Goal: Task Accomplishment & Management: Complete application form

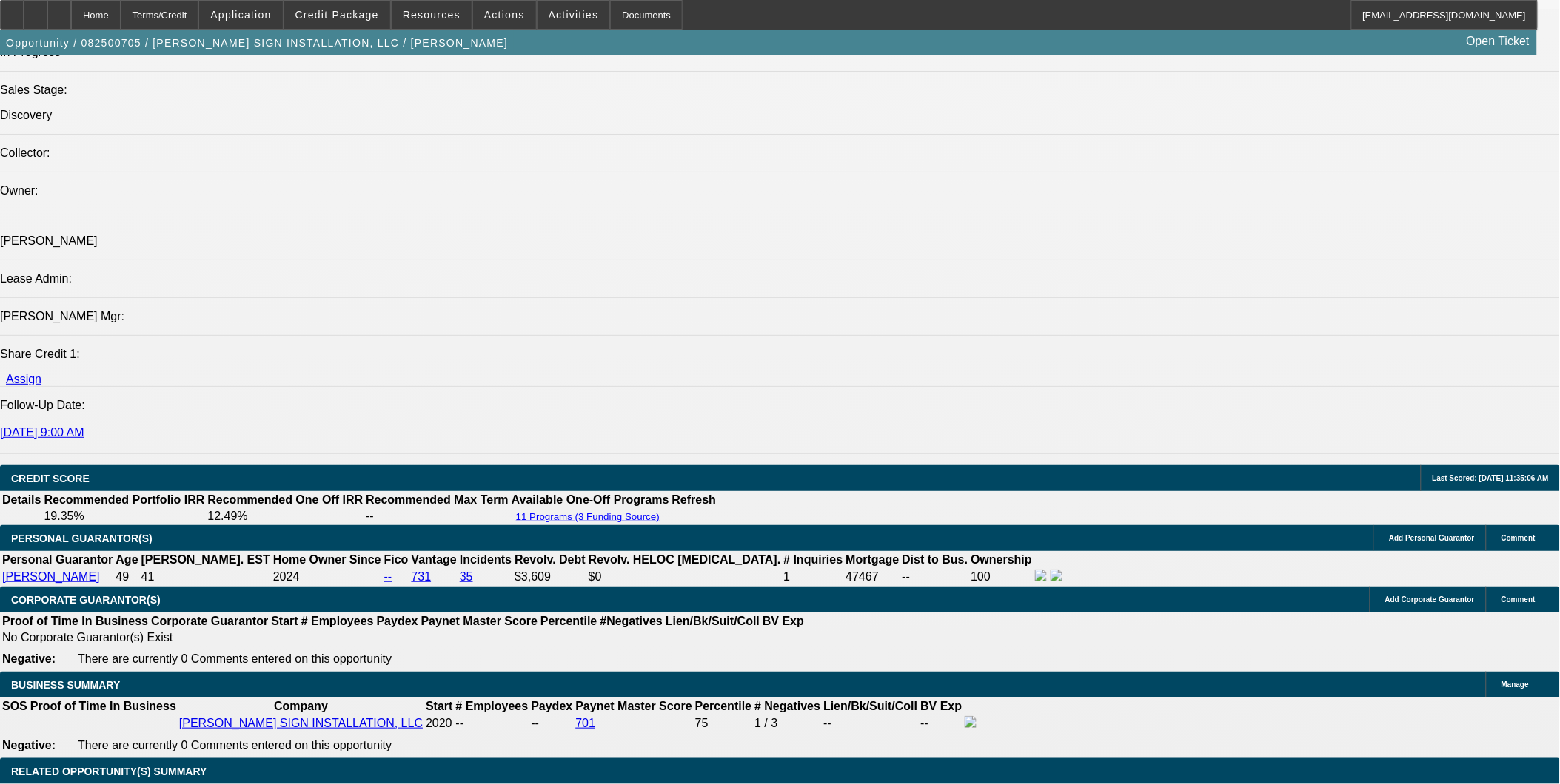
select select "0"
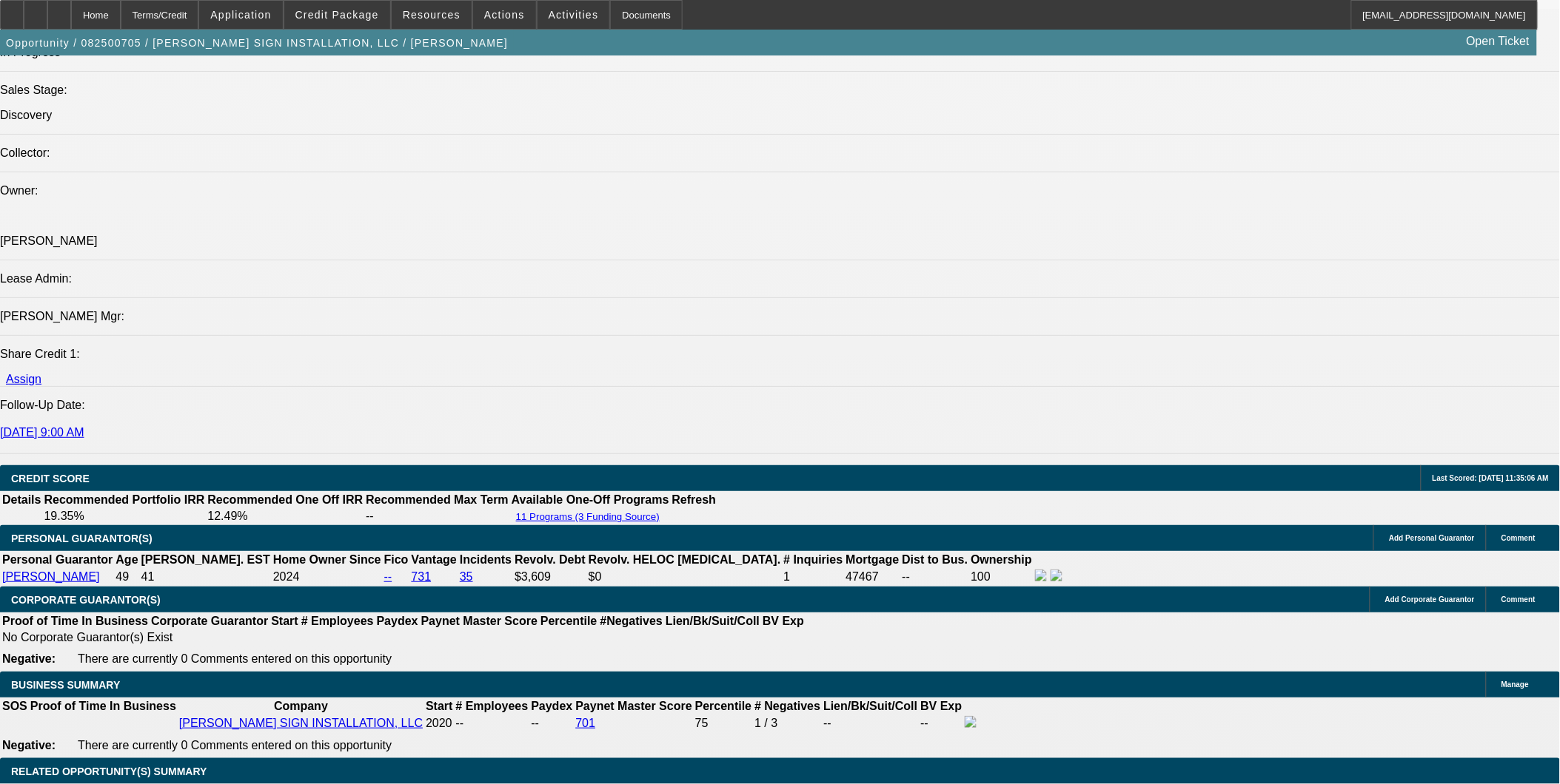
select select "0"
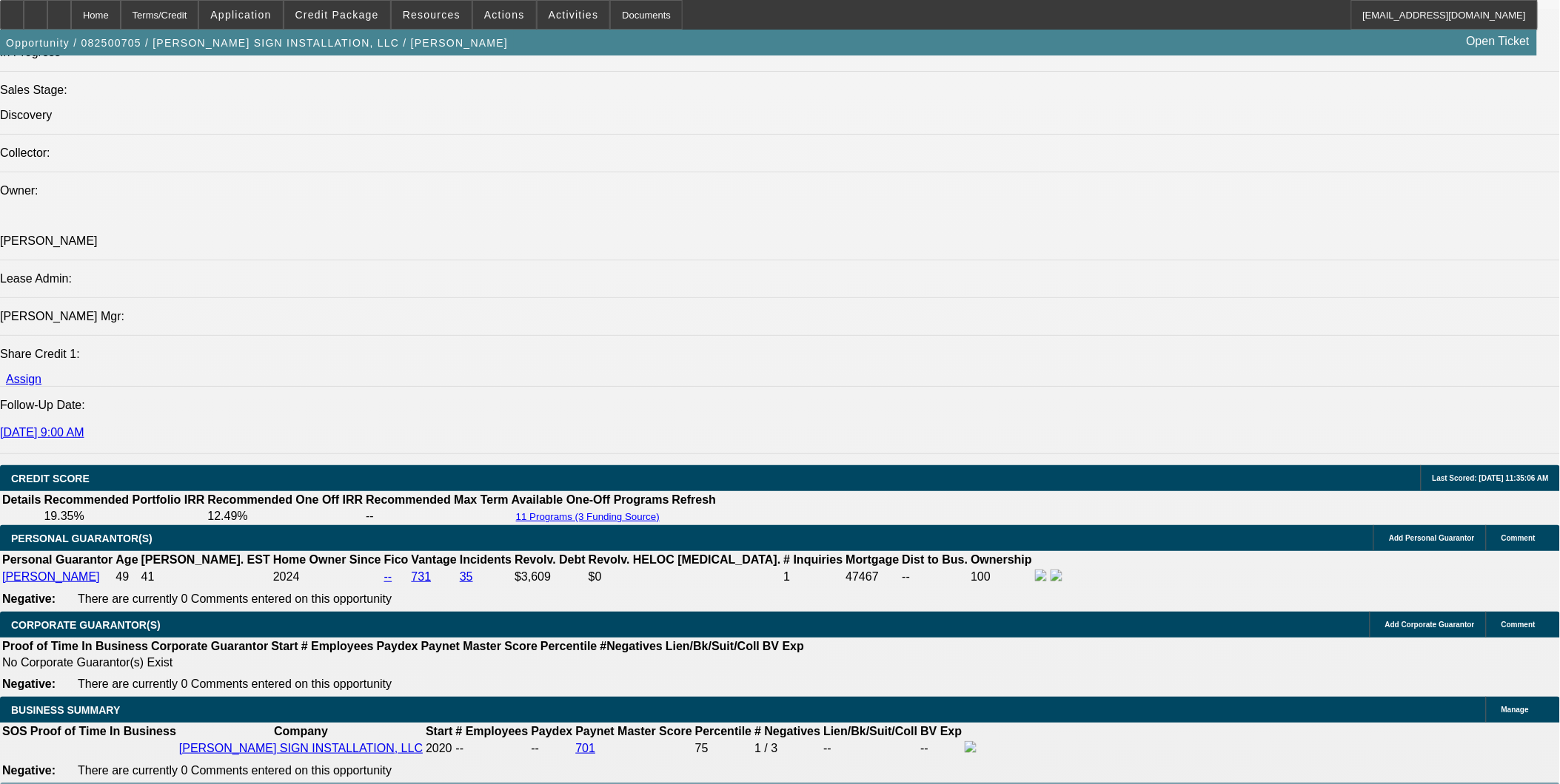
select select "1"
select select "2"
select select "6"
select select "1"
select select "2"
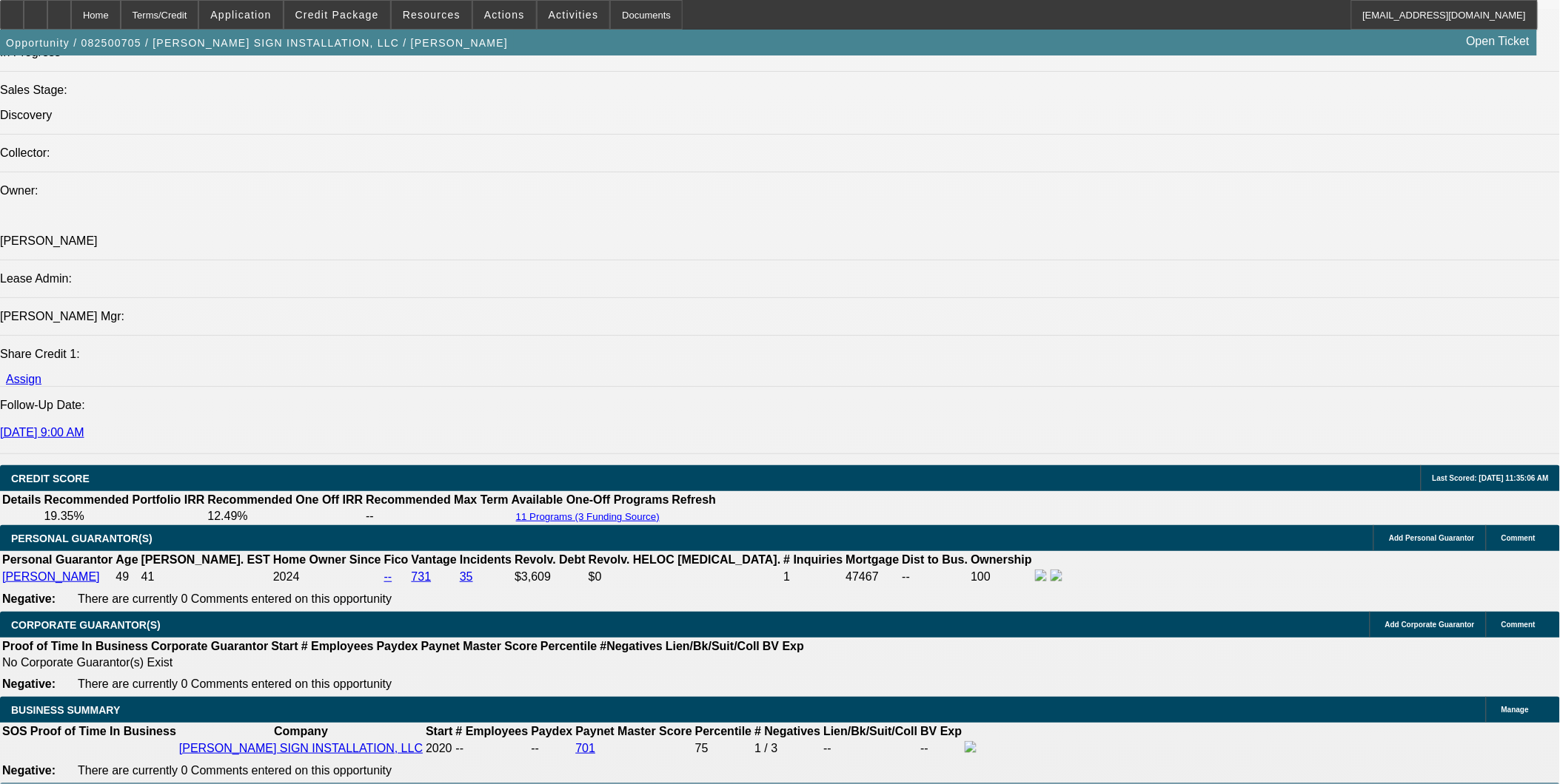
select select "6"
select select "1"
select select "2"
select select "6"
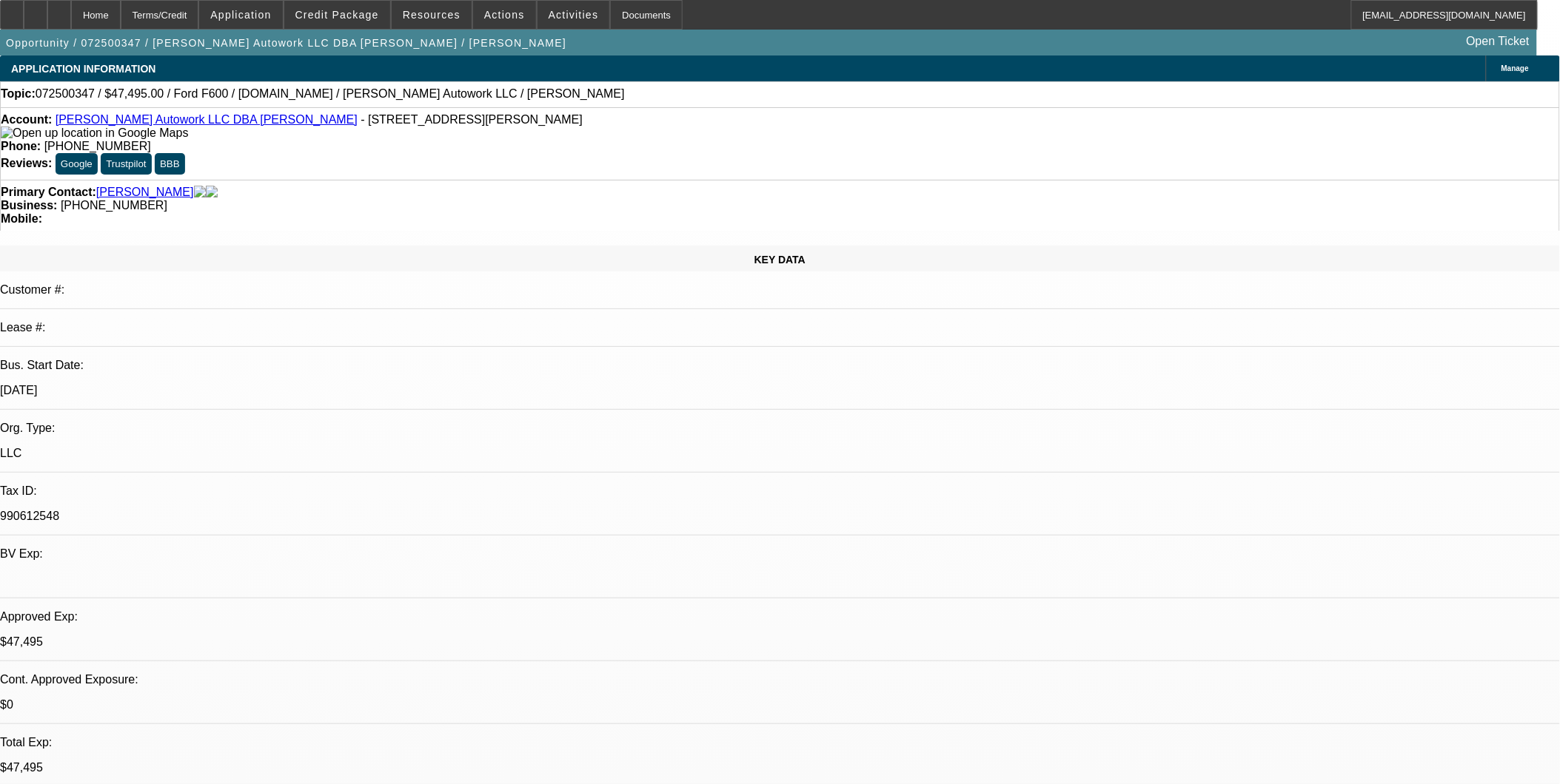
select select "0"
select select "2"
select select "0.1"
select select "0"
select select "2"
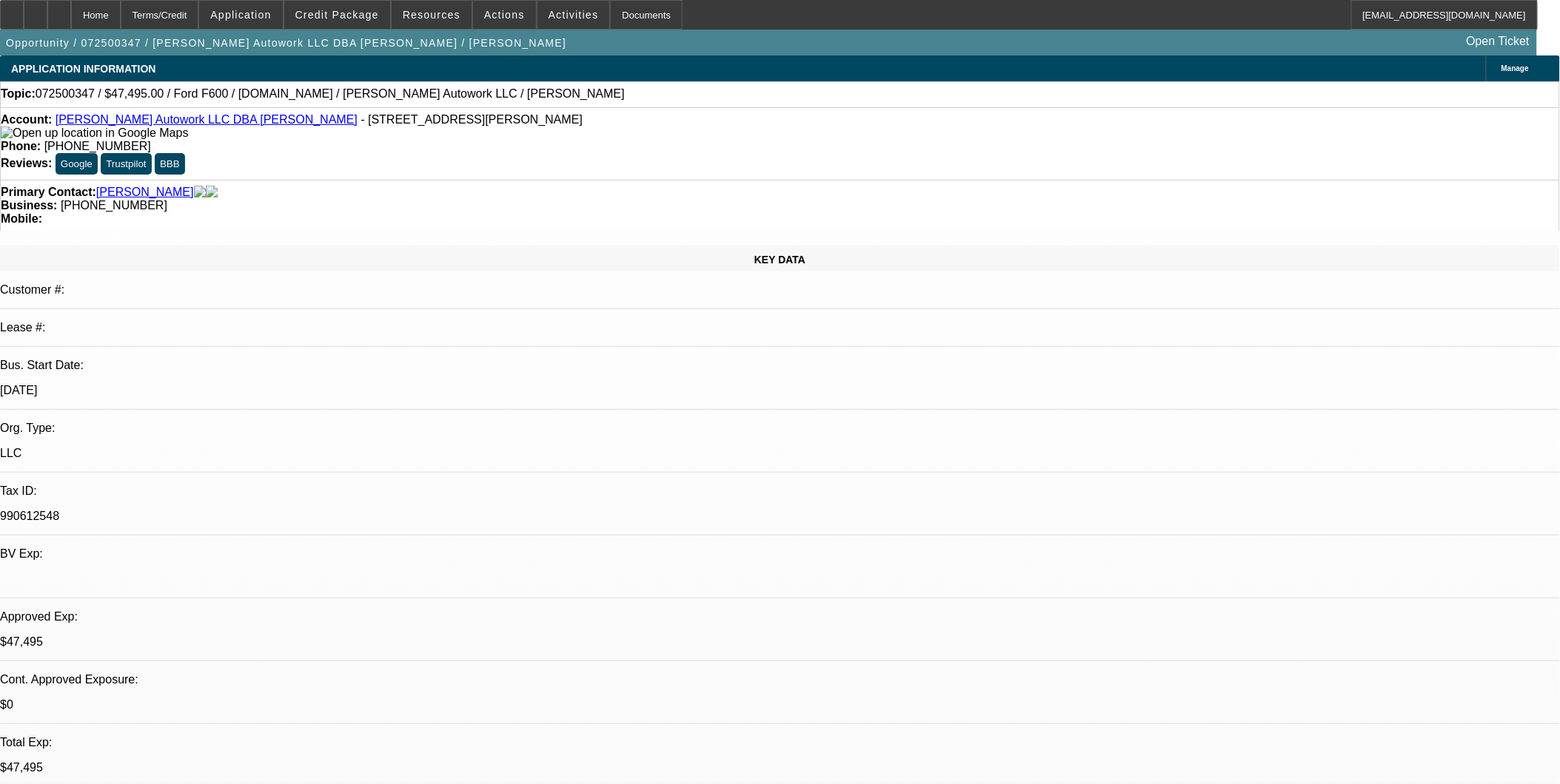
select select "0.1"
select select "0"
select select "2"
select select "0.1"
select select "0"
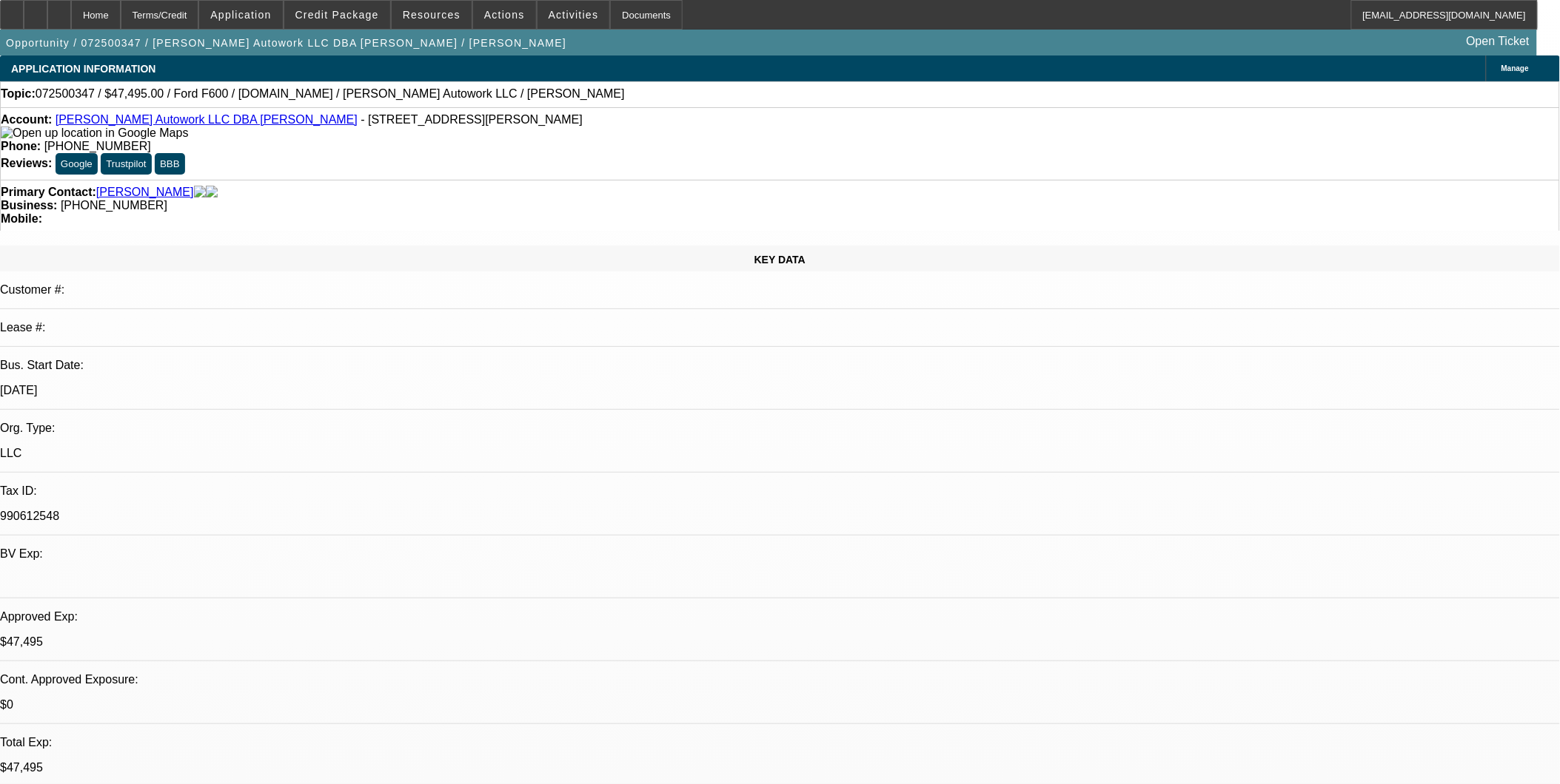
select select "2"
select select "0.1"
select select "1"
select select "2"
select select "4"
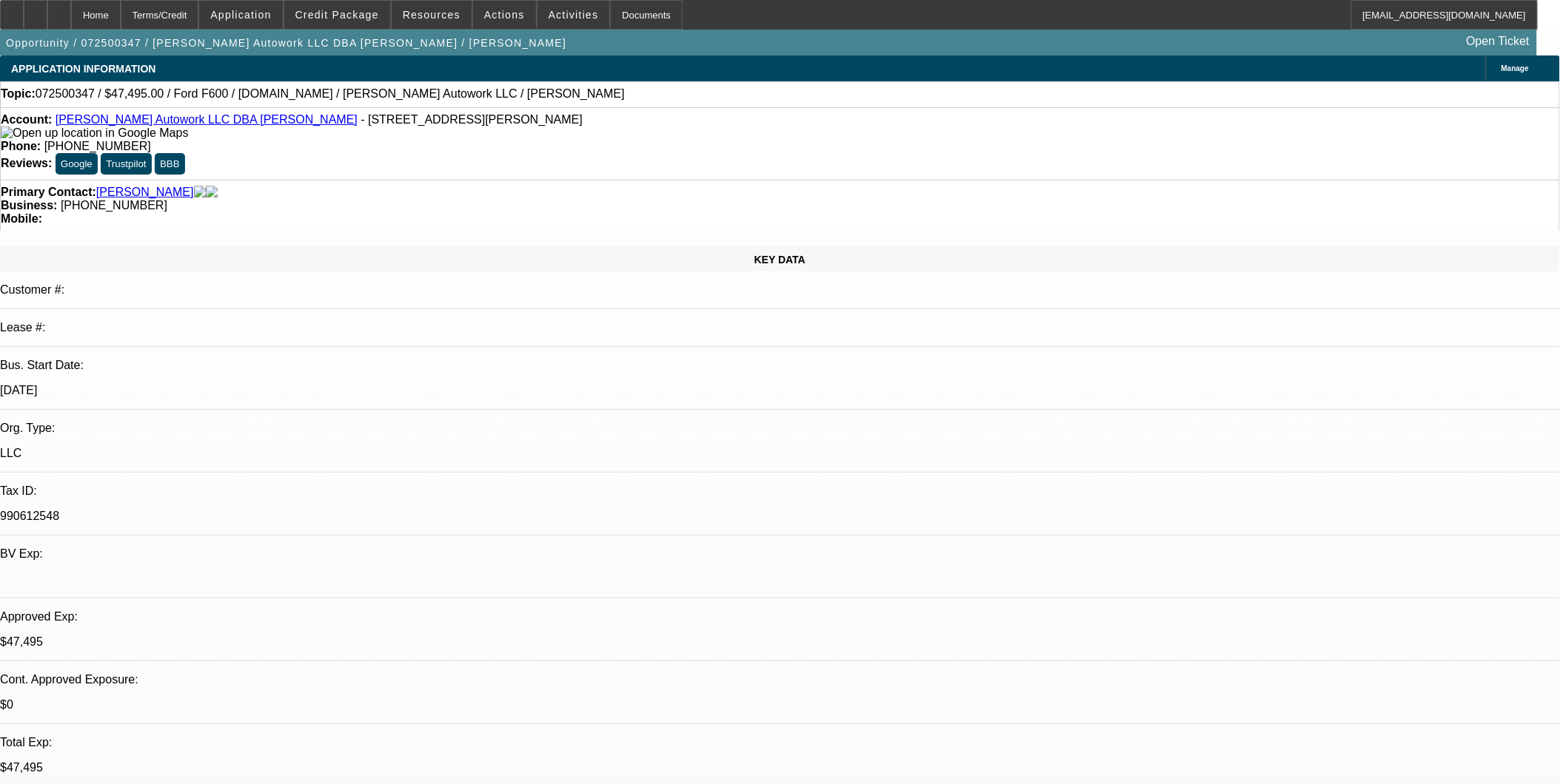
select select "1"
select select "2"
select select "4"
select select "1"
select select "2"
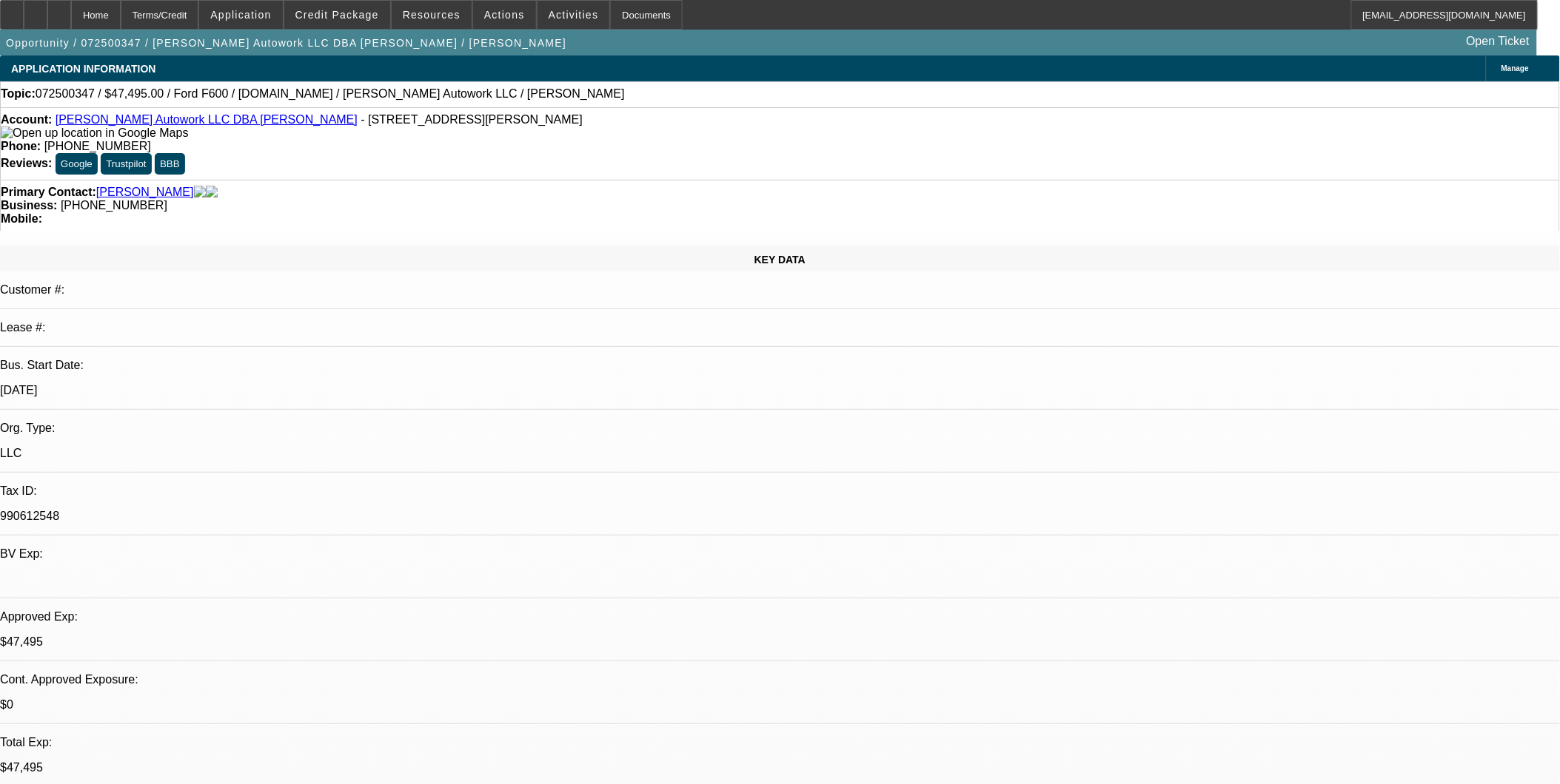
select select "4"
select select "1"
select select "2"
select select "4"
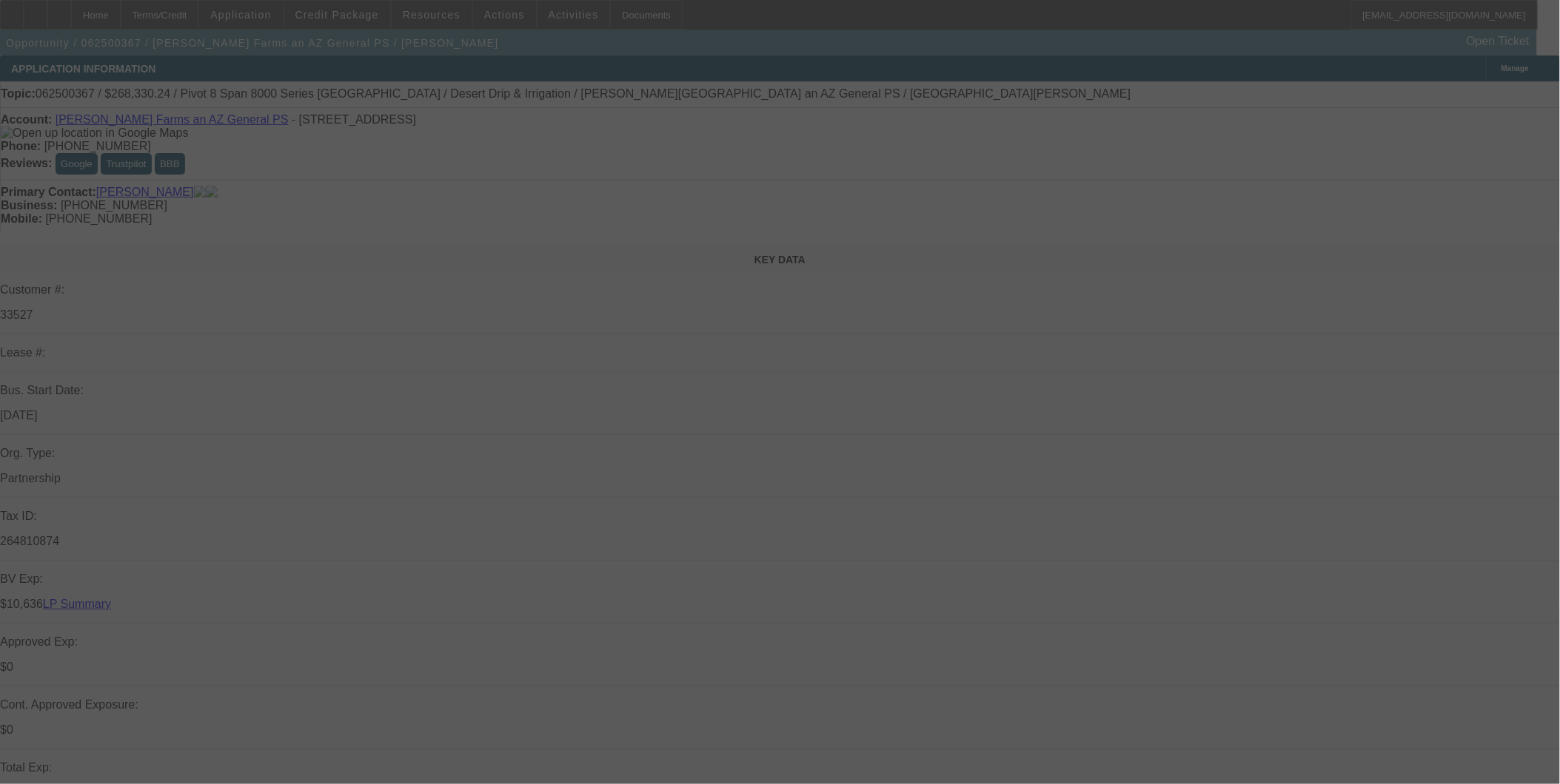
select select "0"
select select "0.1"
select select "0"
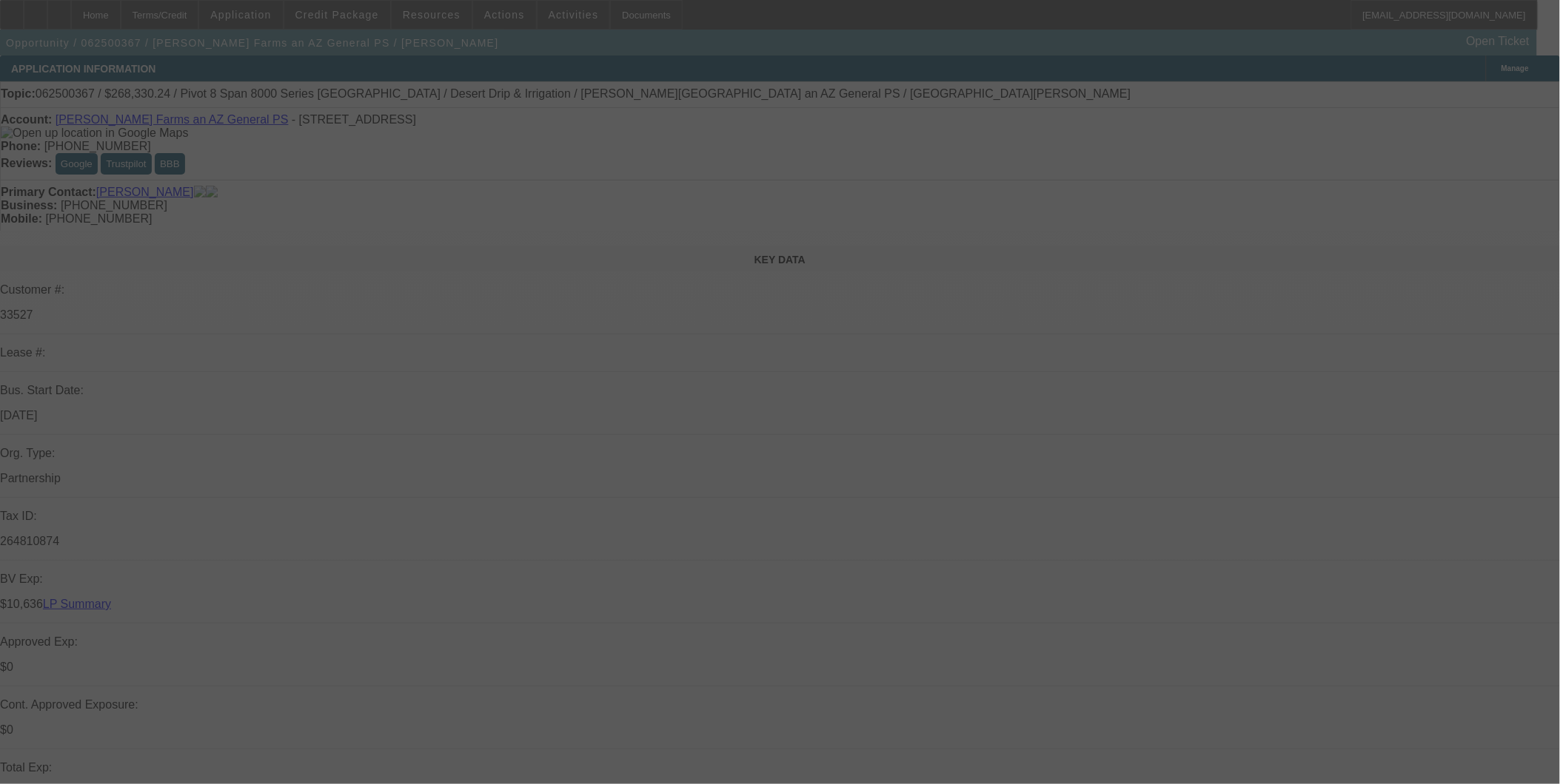
select select "0.1"
select select "0"
select select "0.1"
select select "0"
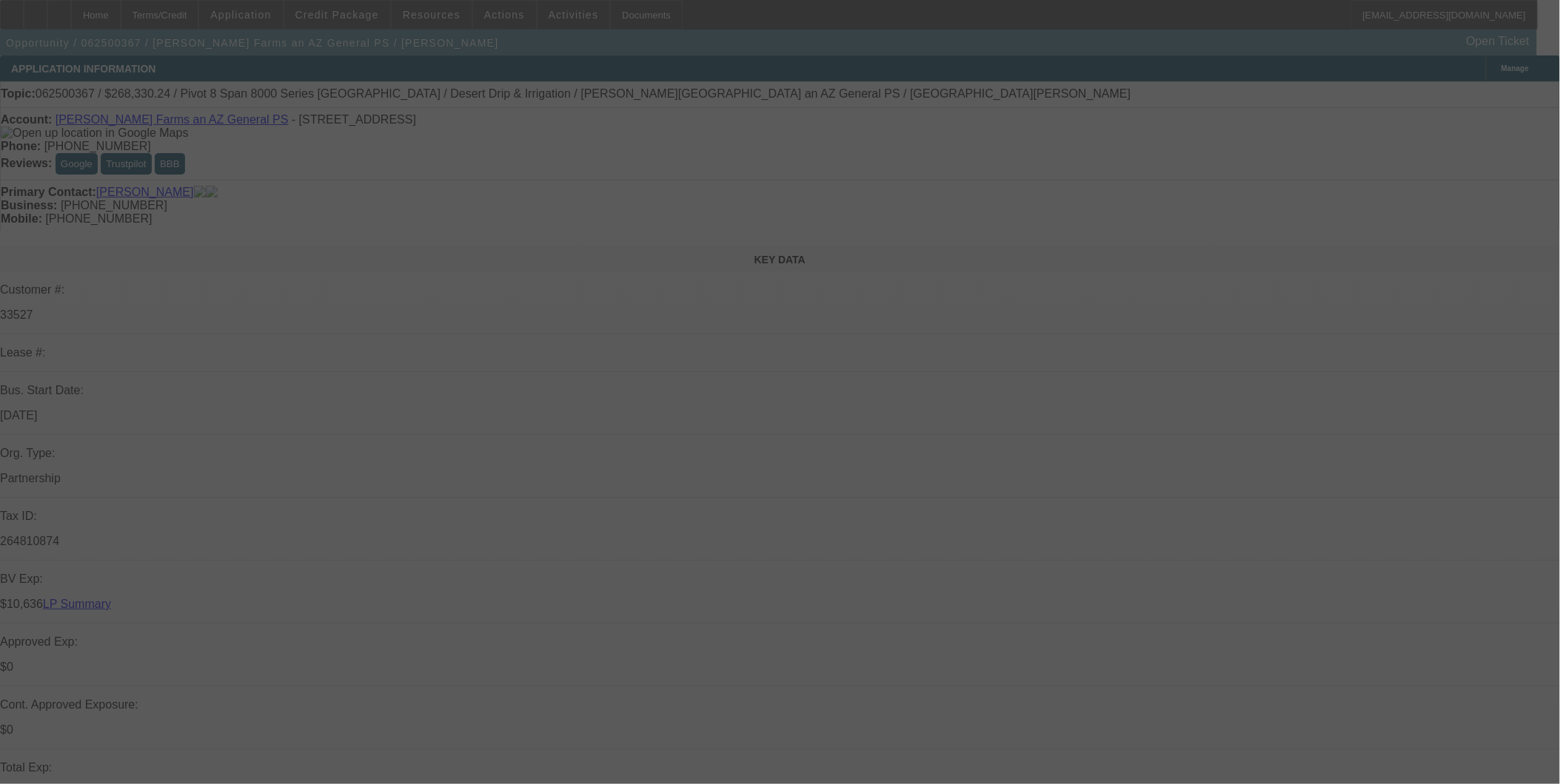
select select "0"
select select "0.1"
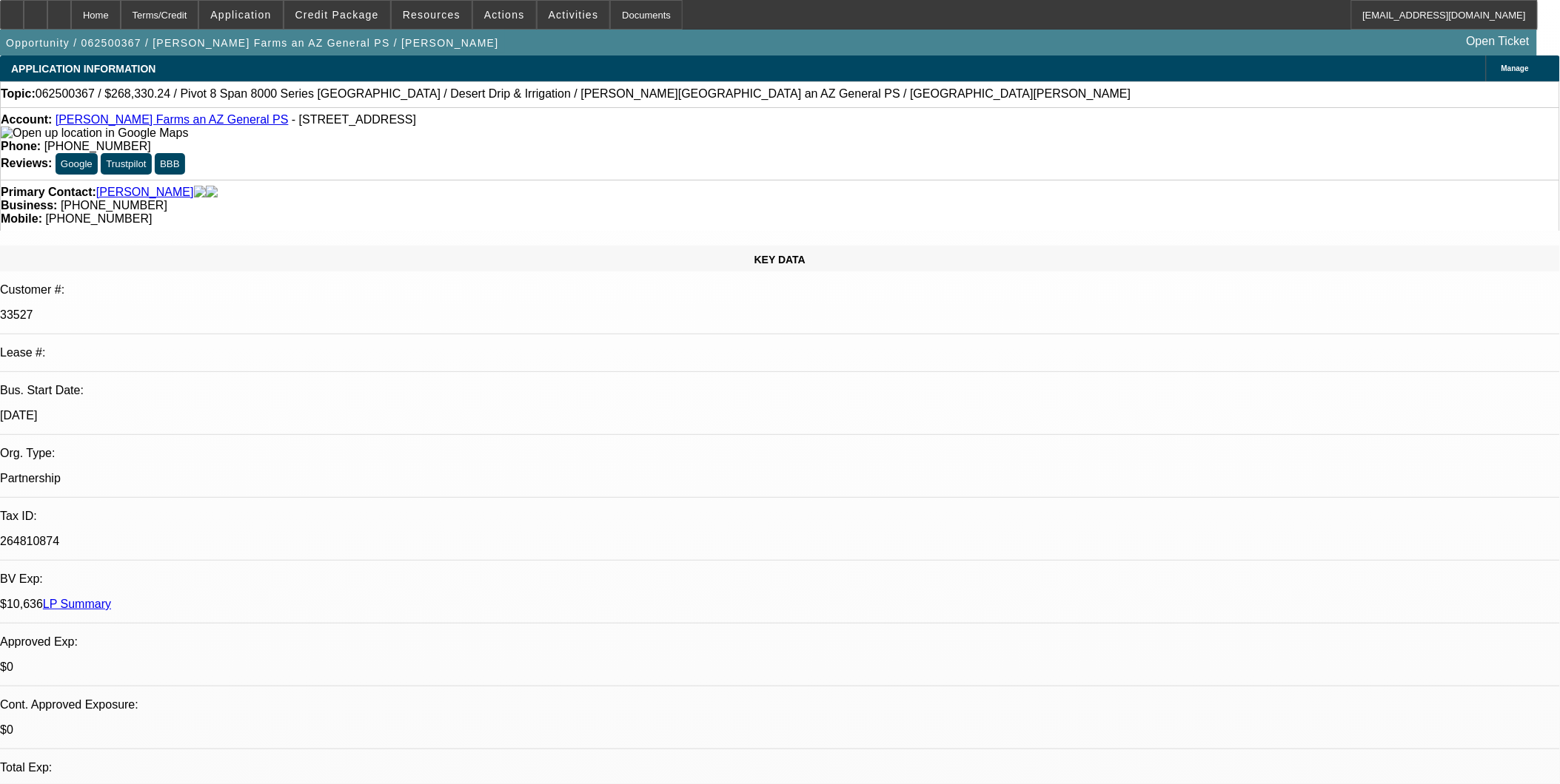
select select "1"
select select "4"
select select "1"
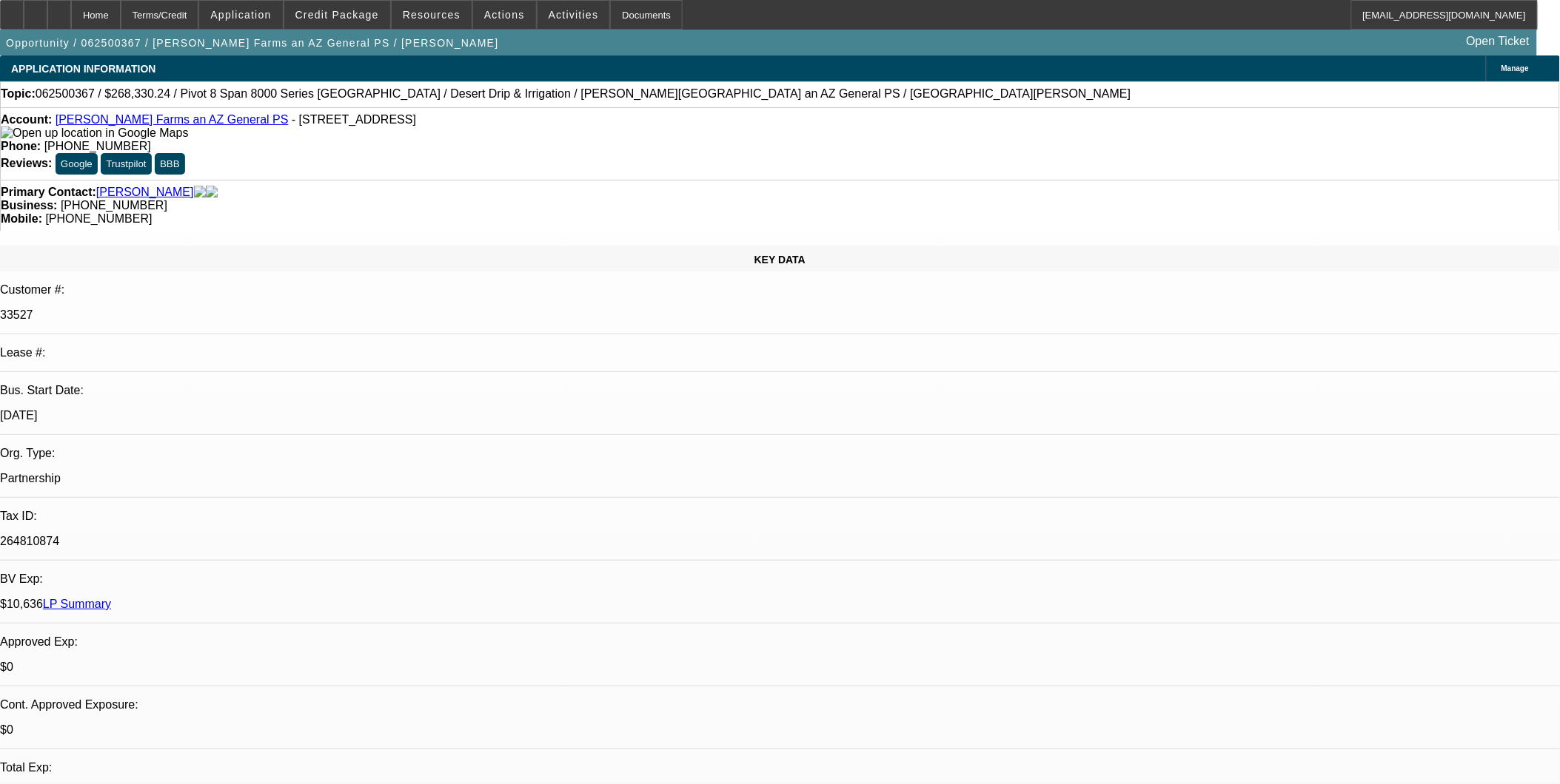
select select "4"
select select "1"
select select "4"
select select "1"
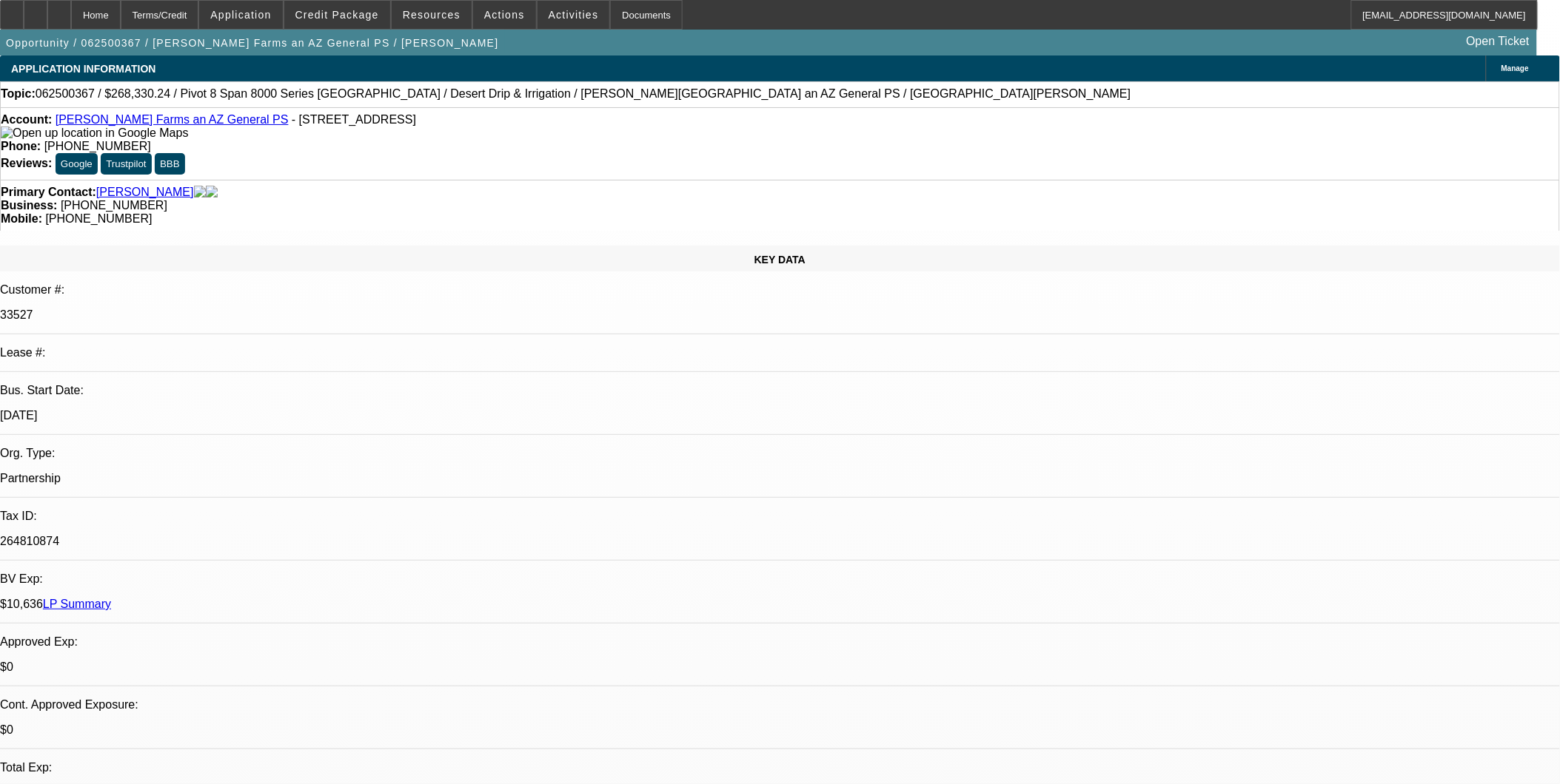
select select "1"
select select "4"
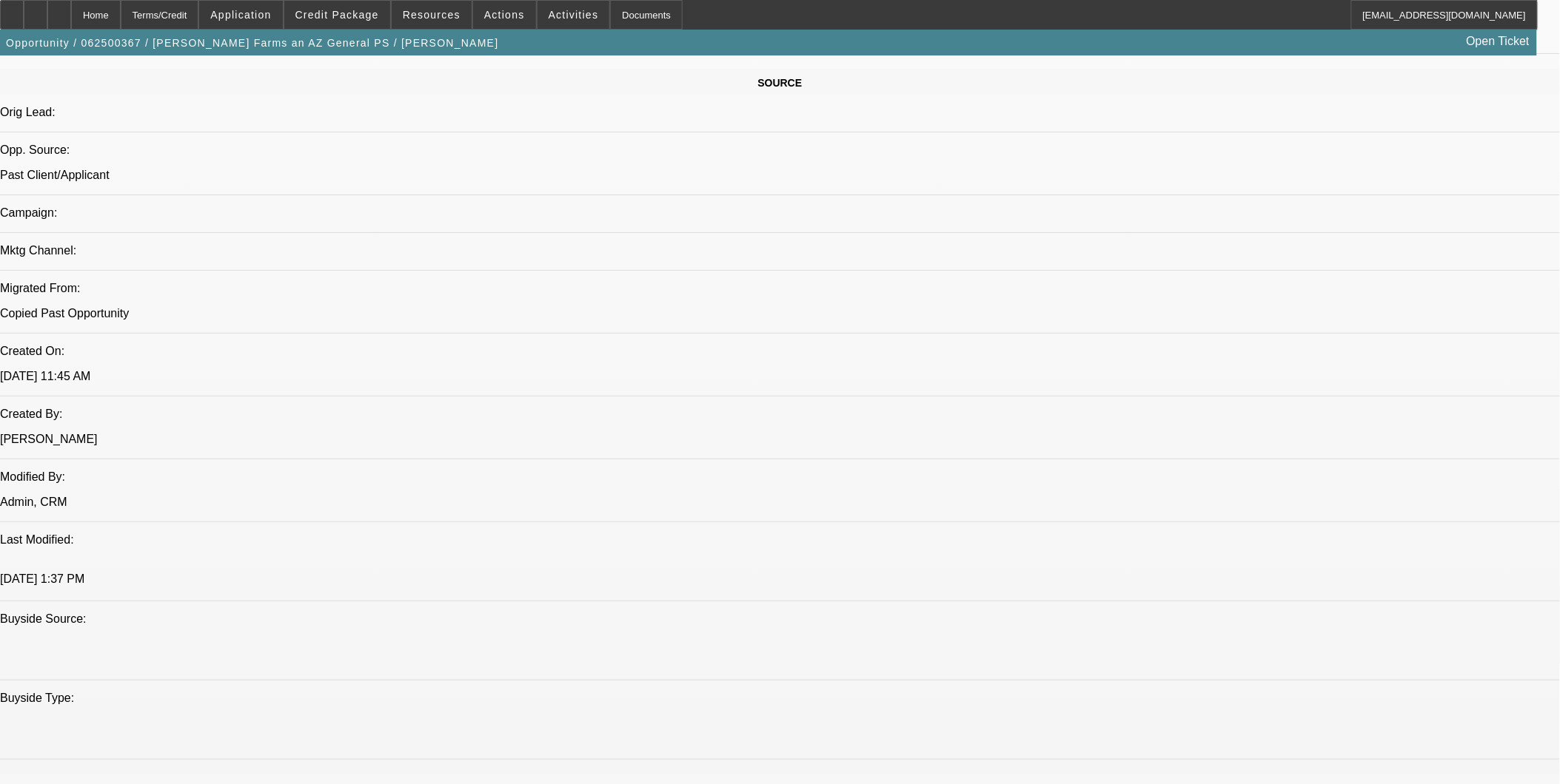
scroll to position [822, 0]
